Goal: Information Seeking & Learning: Understand process/instructions

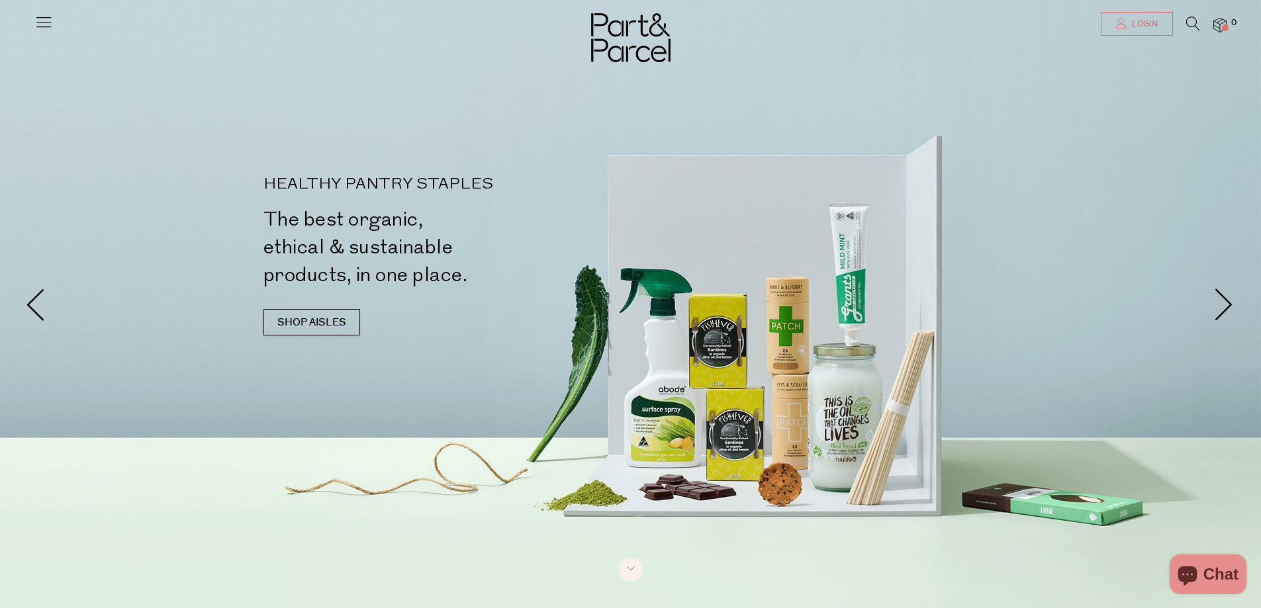
click at [1137, 29] on span "Login" at bounding box center [1143, 24] width 29 height 11
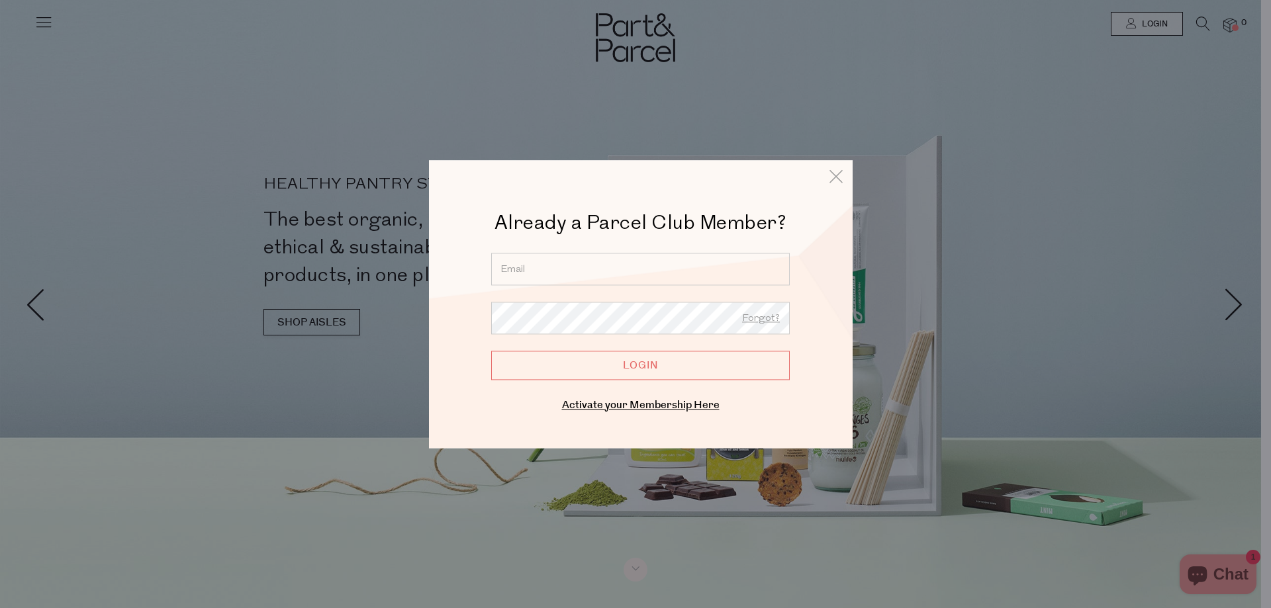
click at [673, 272] on input "email" at bounding box center [640, 269] width 299 height 32
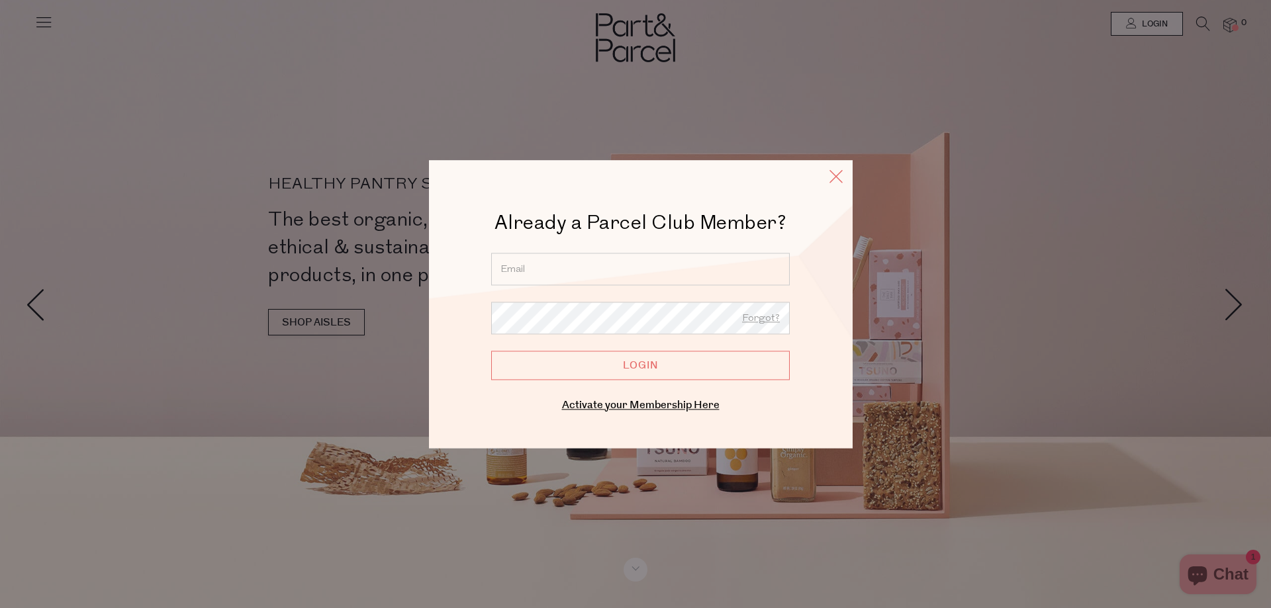
click at [836, 171] on icon at bounding box center [836, 176] width 20 height 19
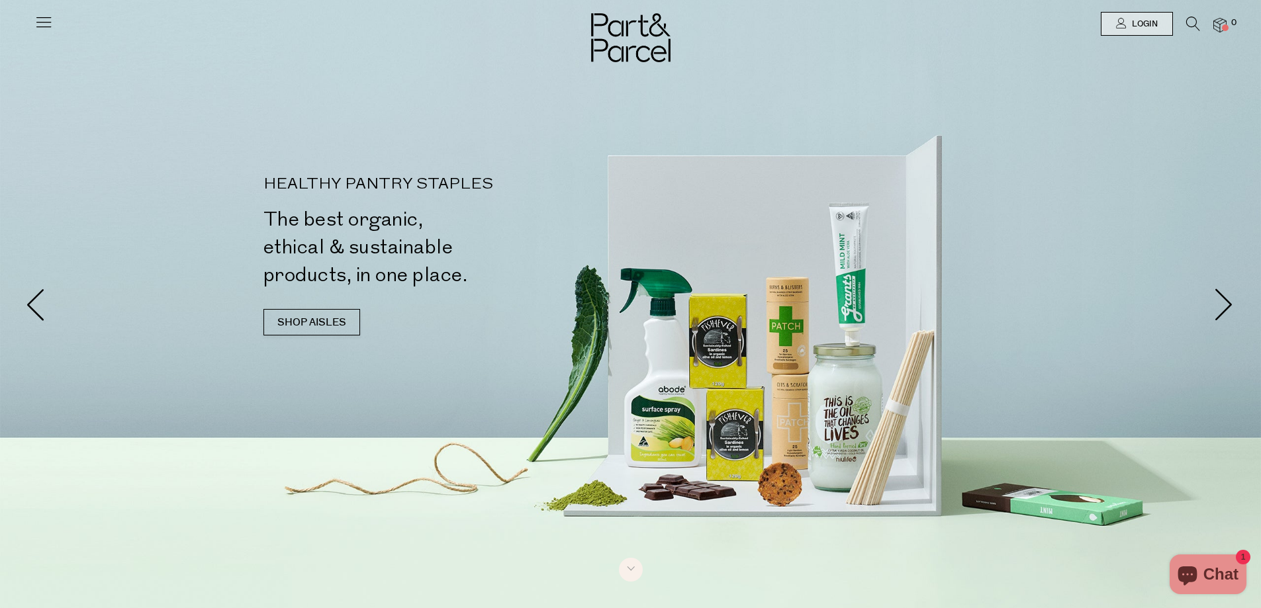
click at [36, 23] on icon at bounding box center [43, 22] width 19 height 19
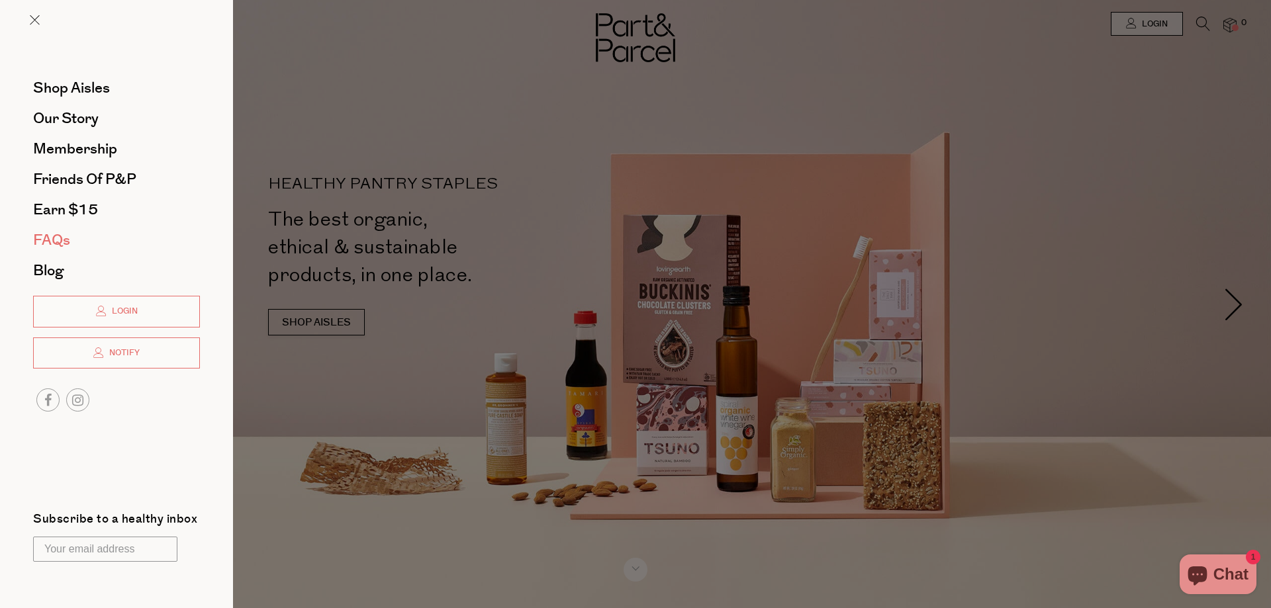
click at [66, 235] on span "FAQs" at bounding box center [51, 240] width 37 height 21
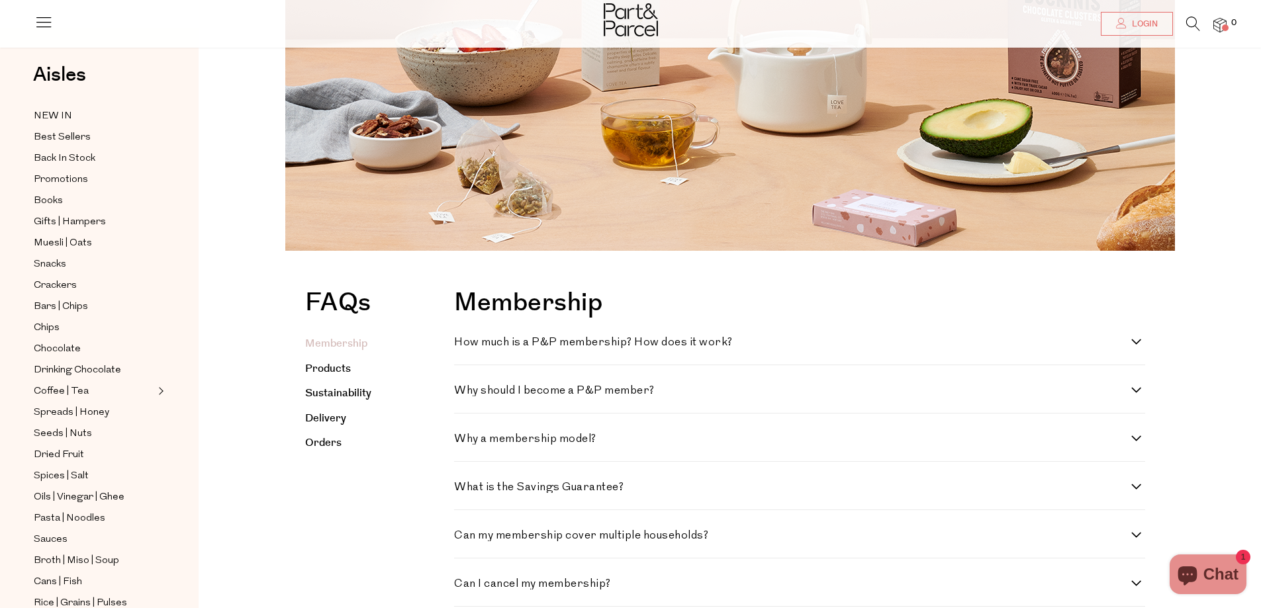
scroll to position [199, 0]
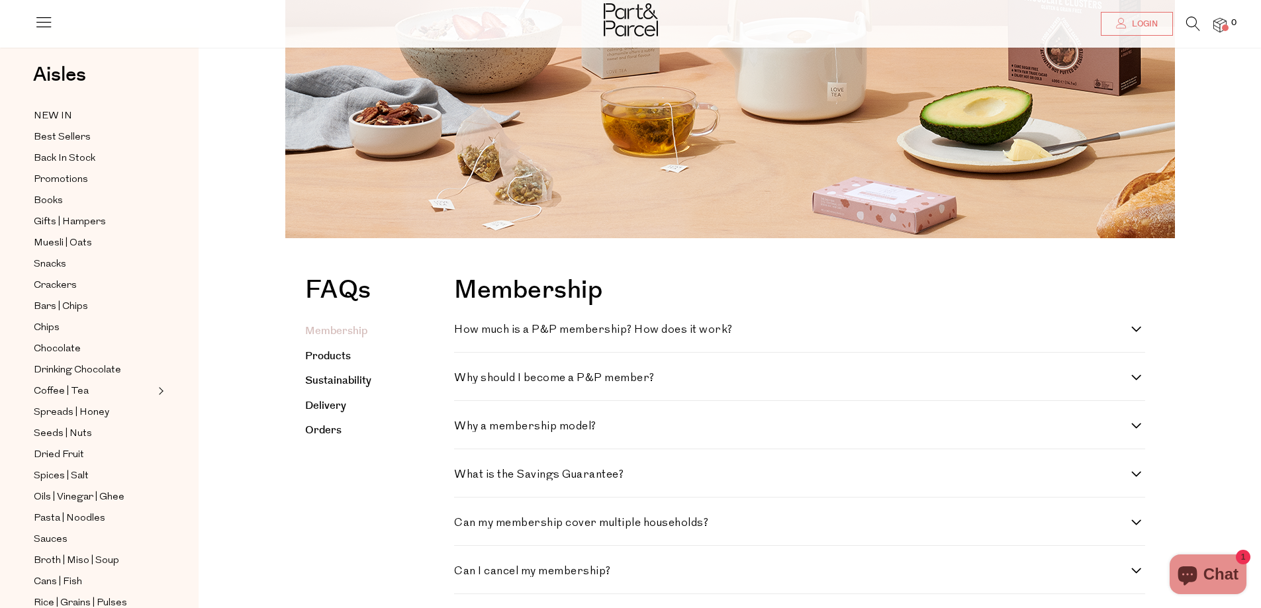
click at [1120, 330] on h4 "How much is a P&P membership? How does it work?" at bounding box center [792, 329] width 677 height 11
click at [463, 330] on work\? "How much is a P&P membership? How does it work?" at bounding box center [458, 328] width 9 height 9
checkbox work\? "true"
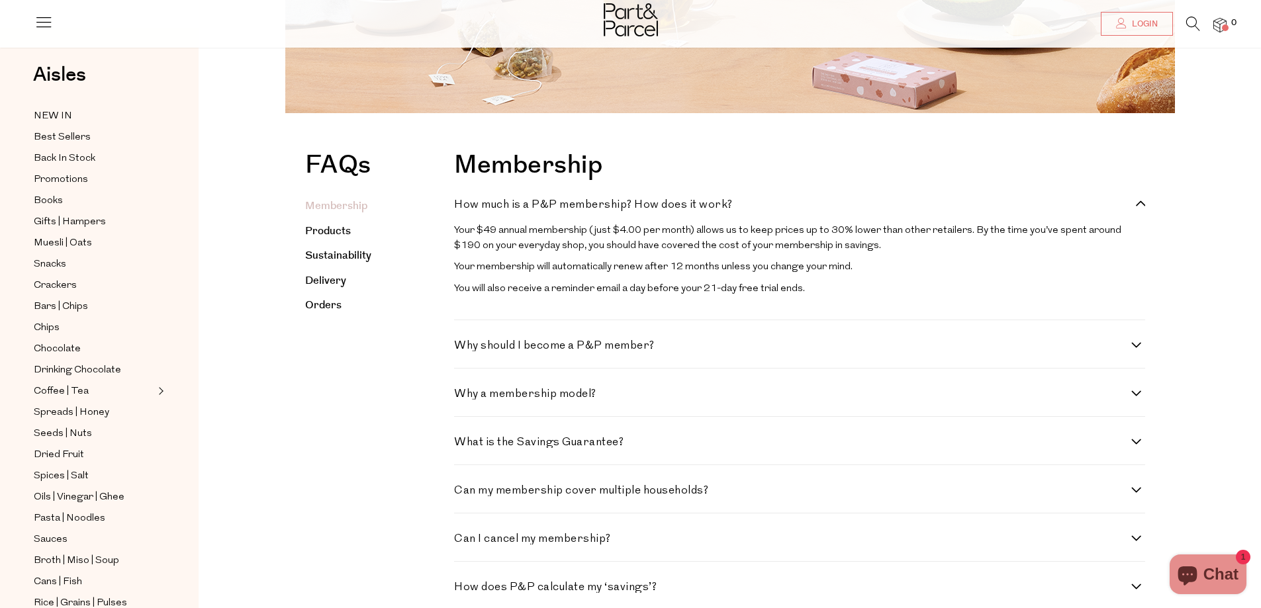
scroll to position [331, 0]
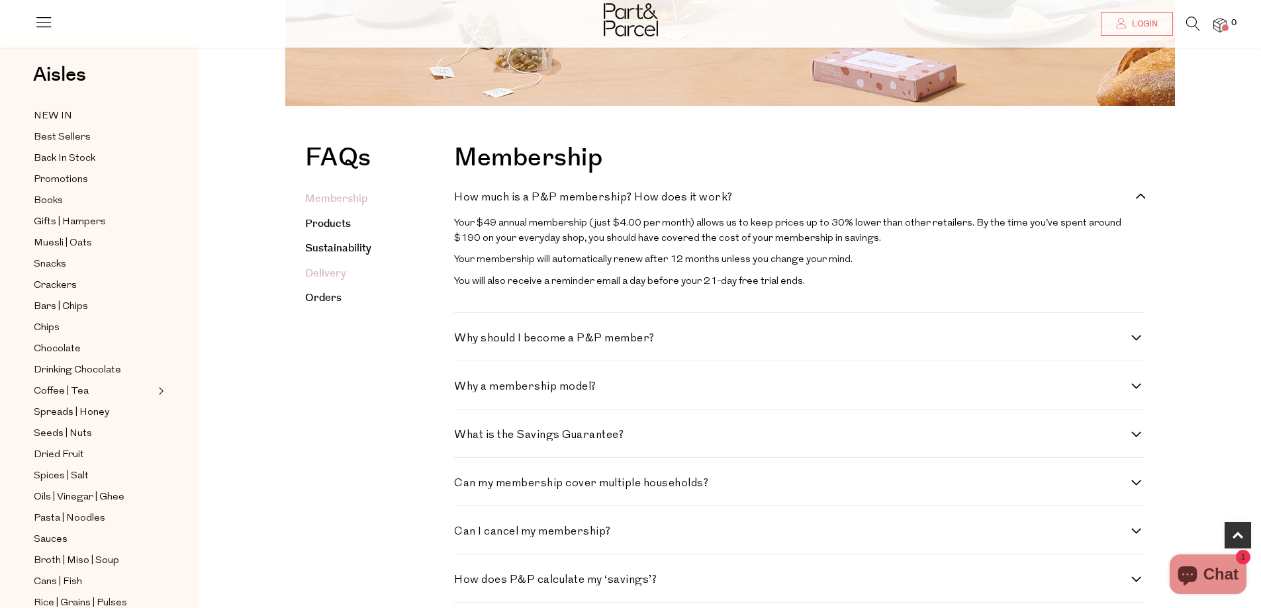
click at [323, 279] on link "Delivery" at bounding box center [325, 273] width 41 height 15
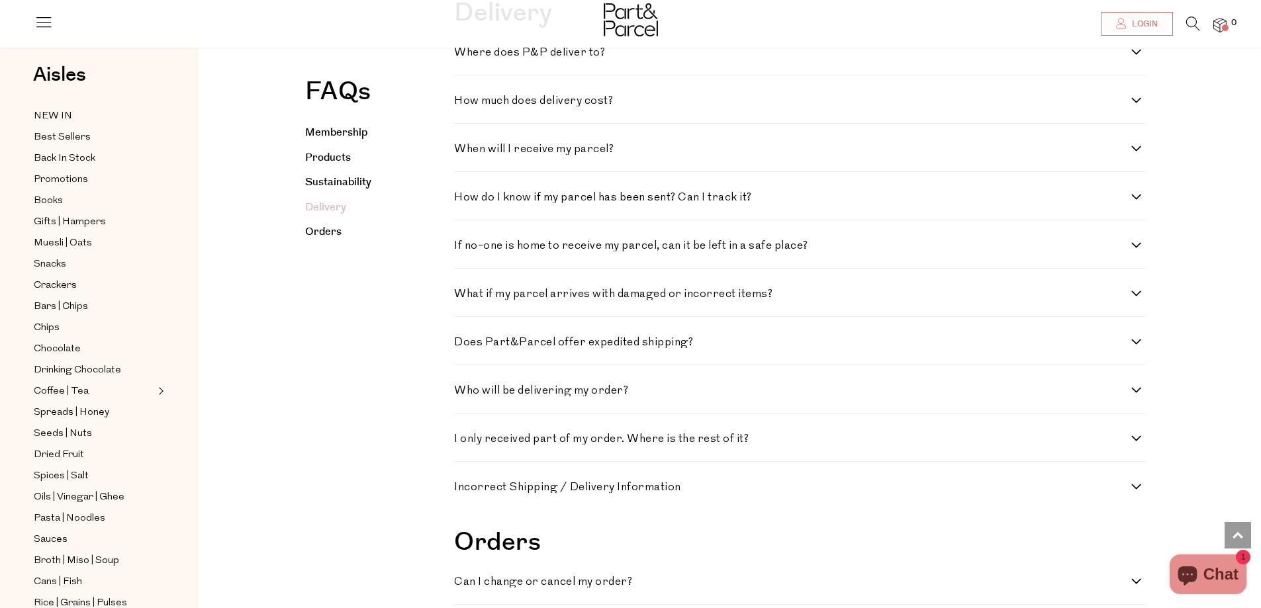
scroll to position [1830, 0]
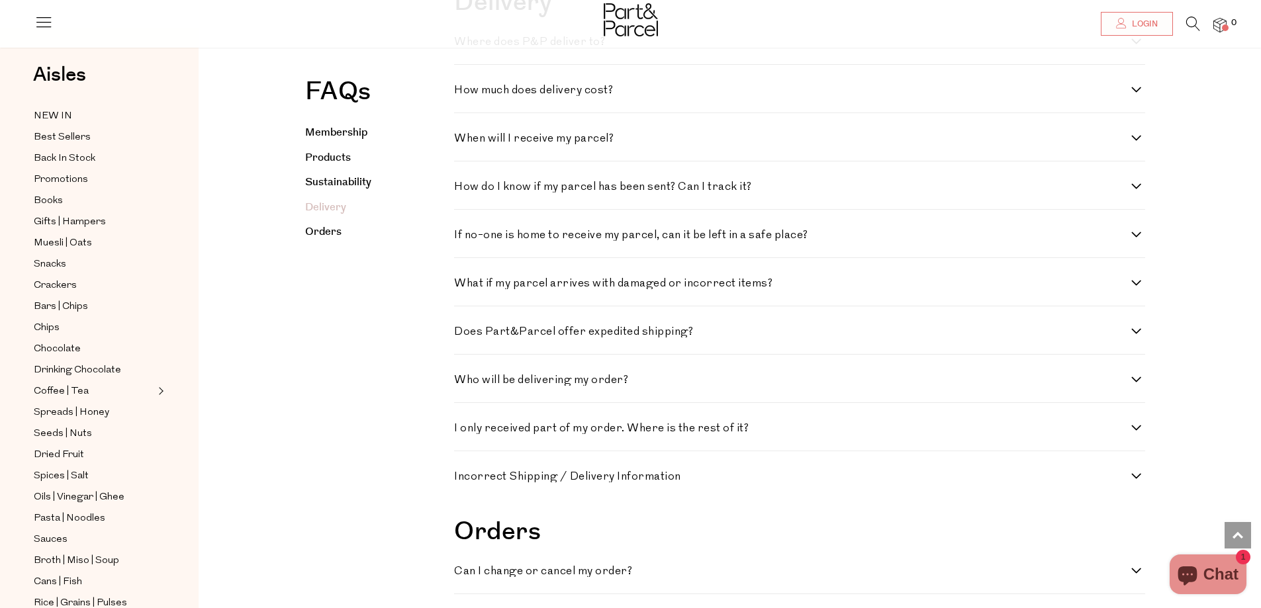
click at [1111, 113] on div "How much does delivery cost? We are on a mission to consolidate your shopping a…" at bounding box center [799, 89] width 691 height 48
click at [1139, 96] on label "How much does delivery cost?" at bounding box center [799, 90] width 691 height 11
click at [463, 93] on cost\? "How much does delivery cost?" at bounding box center [458, 89] width 9 height 9
checkbox cost\? "true"
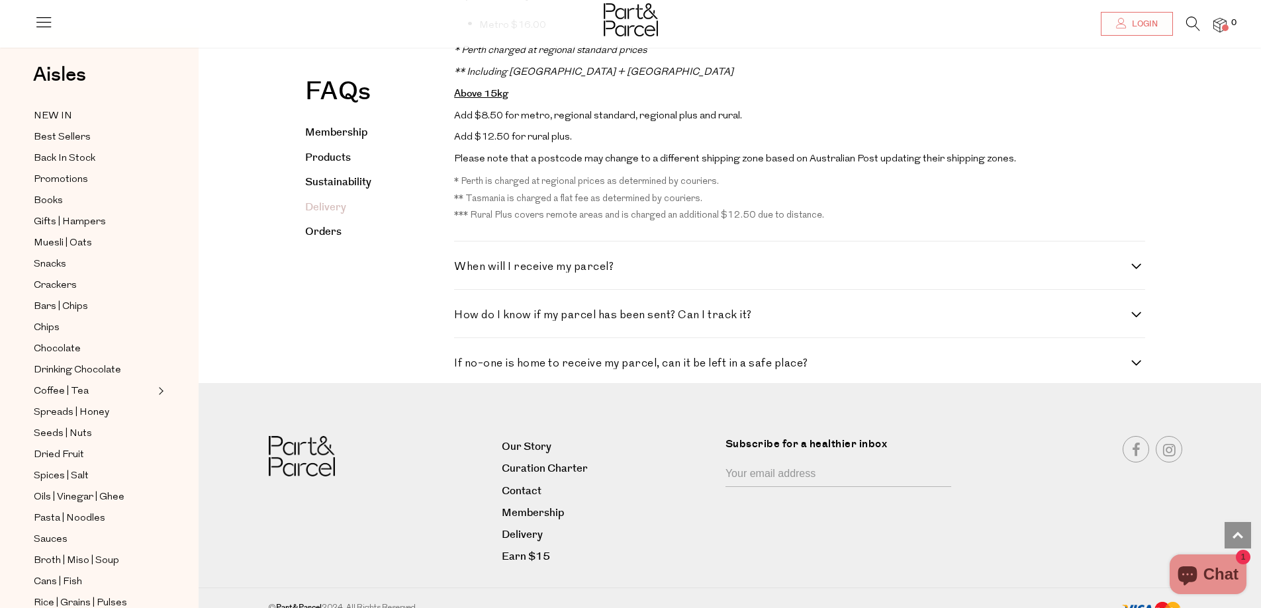
scroll to position [2426, 0]
click at [1130, 271] on h4 "When will I receive my parcel?" at bounding box center [792, 265] width 677 height 11
click at [463, 269] on parcel\? "When will I receive my parcel?" at bounding box center [458, 264] width 9 height 9
checkbox parcel\? "true"
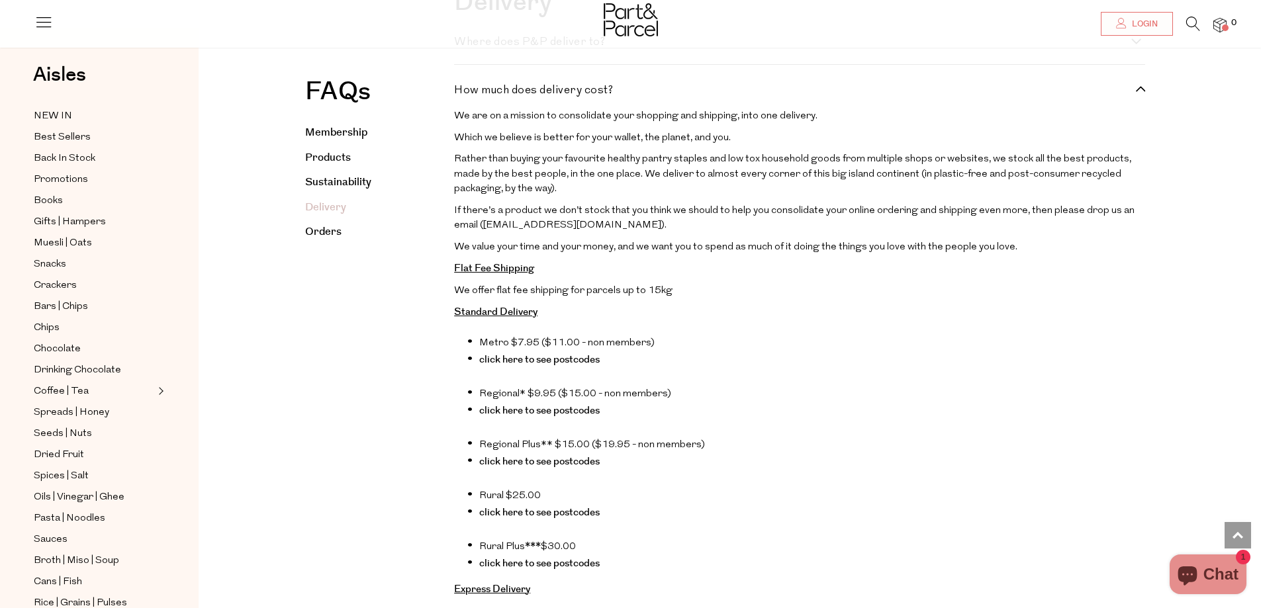
scroll to position [1764, 0]
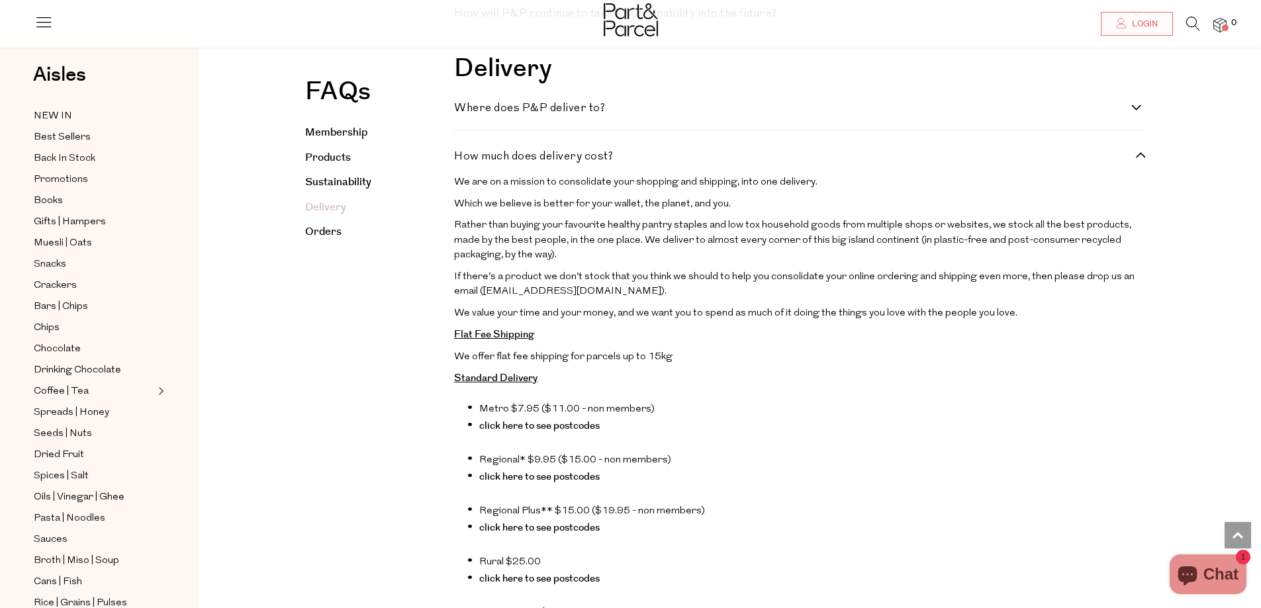
click at [1145, 162] on label "How much does delivery cost?" at bounding box center [799, 156] width 691 height 11
click at [463, 160] on cost\? "How much does delivery cost?" at bounding box center [458, 155] width 9 height 9
checkbox cost\? "false"
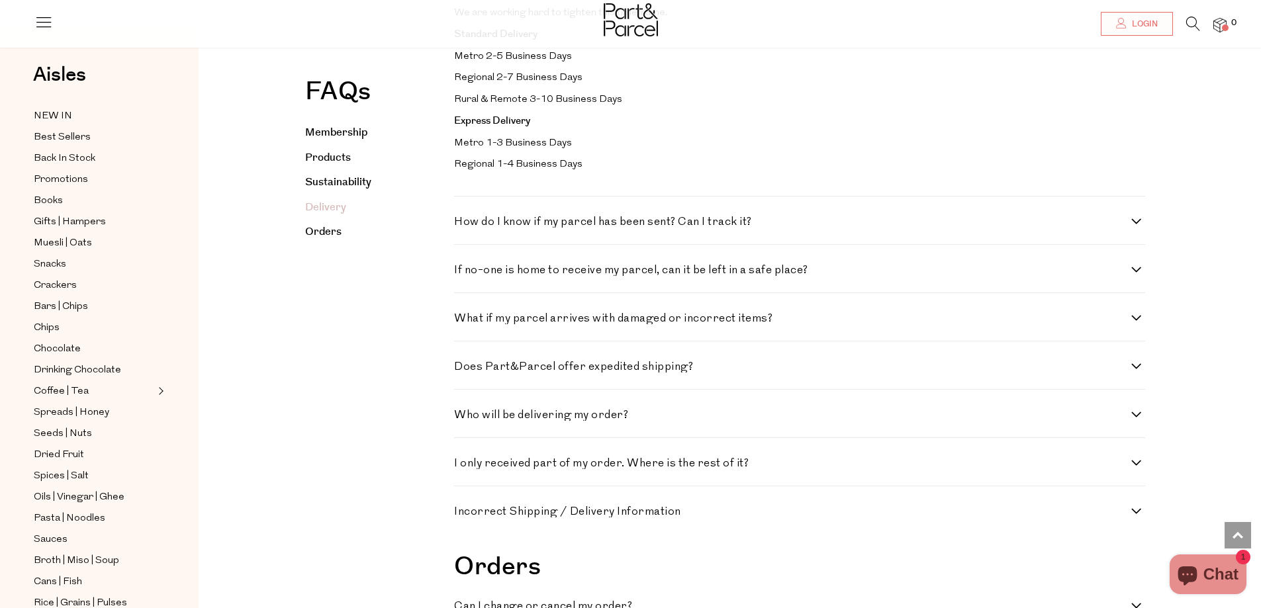
scroll to position [2095, 0]
